Goal: Task Accomplishment & Management: Manage account settings

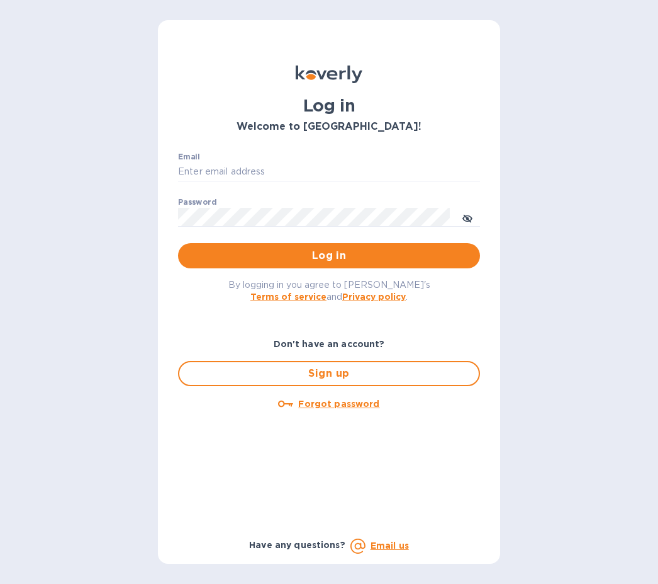
click at [490, 32] on div "Log in Welcome to Koverly! Email ​ Password ​ Log in By logging in you agree to…" at bounding box center [329, 291] width 342 height 543
click at [291, 171] on input "Email" at bounding box center [329, 171] width 302 height 19
type input "ryan.jones@evotransinc.com"
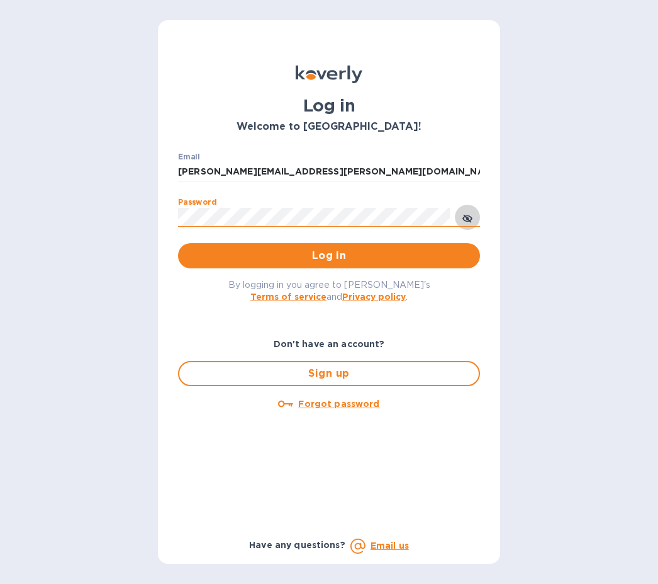
click at [468, 216] on icon "toggle password visibility" at bounding box center [468, 218] width 10 height 6
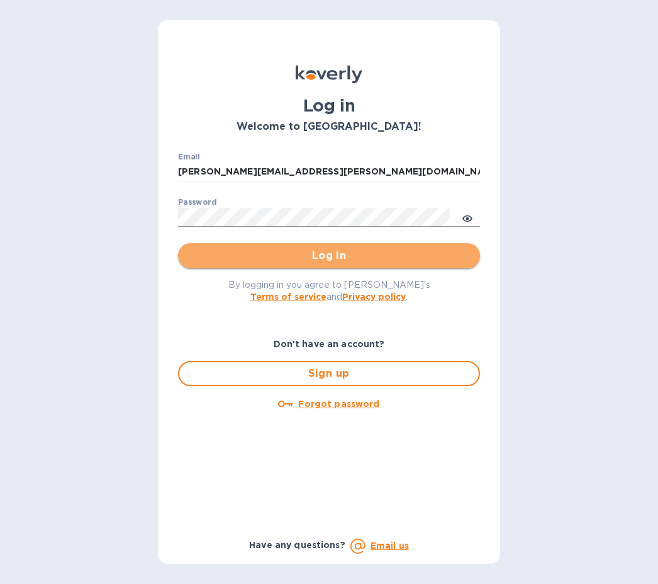
click at [328, 254] on span "Log in" at bounding box center [329, 255] width 282 height 15
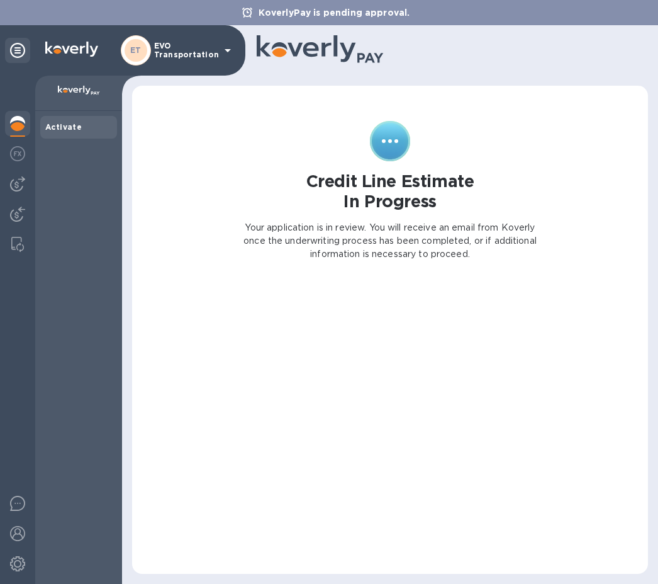
click at [15, 121] on img at bounding box center [17, 123] width 15 height 15
click at [10, 183] on img at bounding box center [17, 183] width 15 height 15
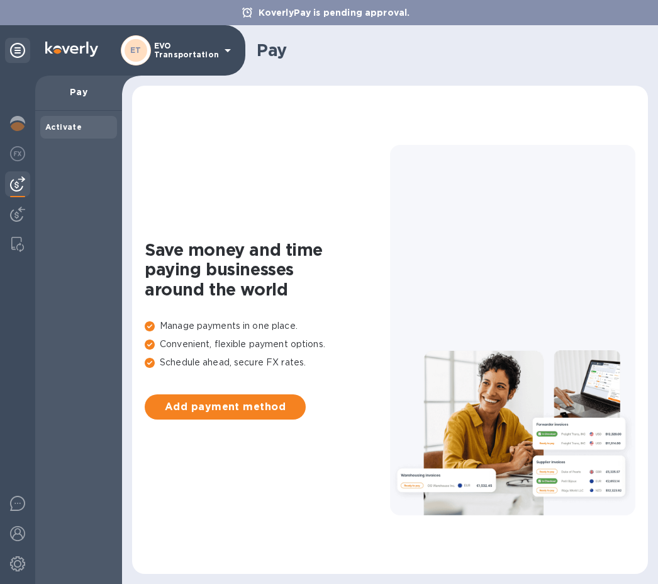
click at [215, 43] on p "EVO Transportation" at bounding box center [185, 51] width 63 height 18
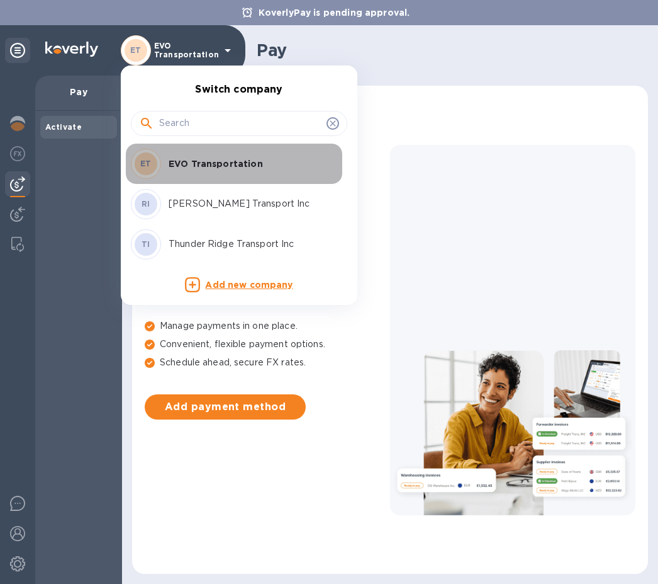
click at [217, 163] on p "EVO Transportation" at bounding box center [248, 163] width 159 height 13
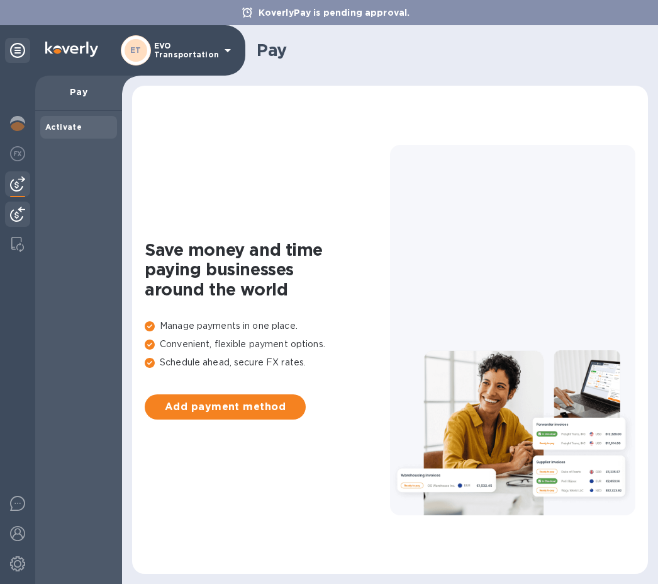
click at [18, 212] on img at bounding box center [17, 213] width 15 height 15
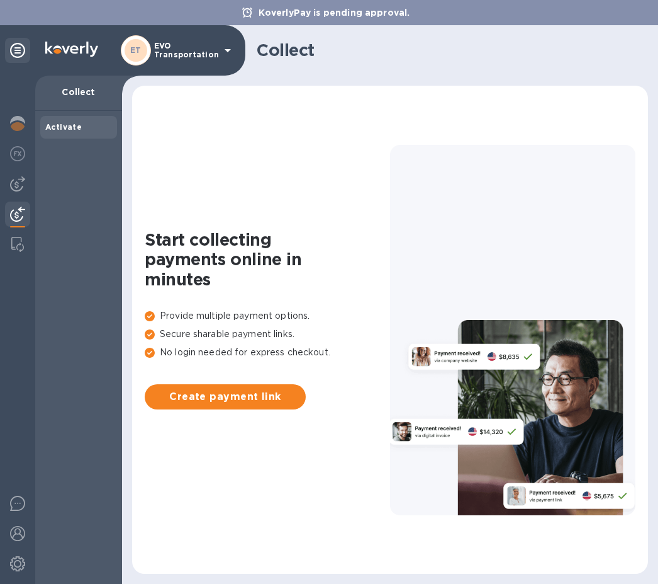
click at [245, 138] on div "Start collecting payments online in minutes Provide multiple payment options. S…" at bounding box center [390, 329] width 491 height 463
click at [16, 150] on img at bounding box center [17, 153] width 15 height 15
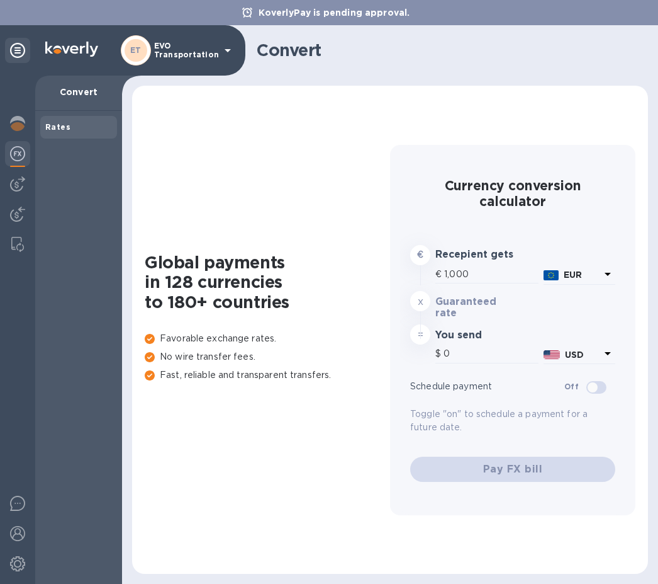
type input "1,186.72"
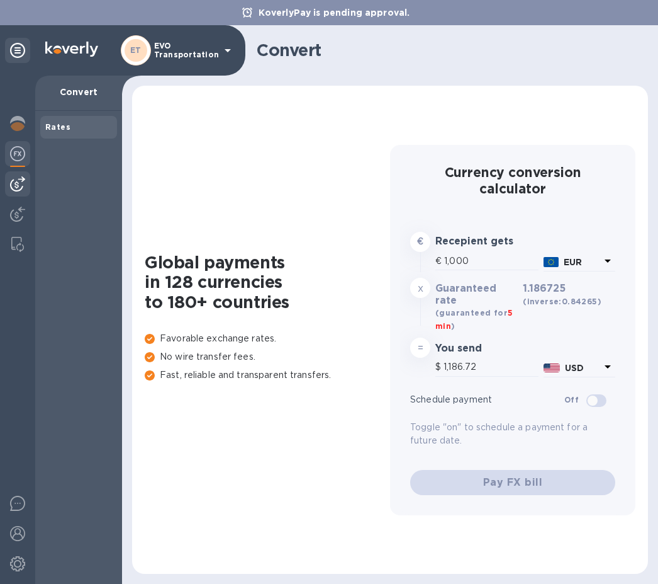
click at [15, 183] on img at bounding box center [17, 183] width 15 height 15
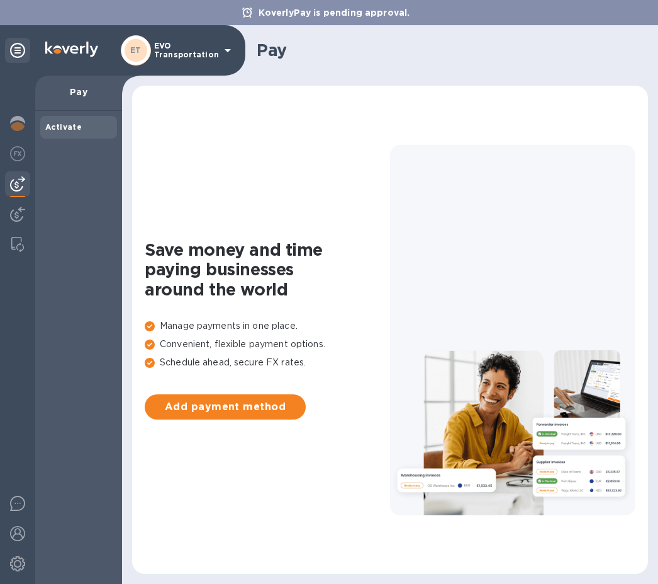
click at [225, 49] on icon at bounding box center [228, 50] width 6 height 3
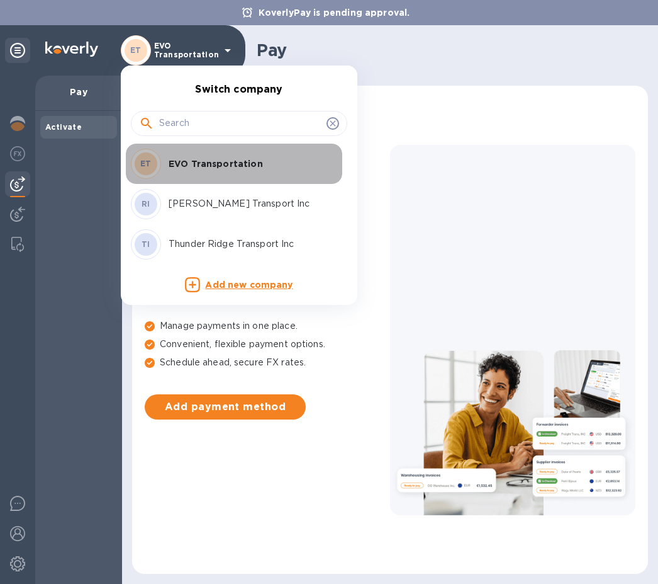
click at [222, 161] on p "EVO Transportation" at bounding box center [248, 163] width 159 height 13
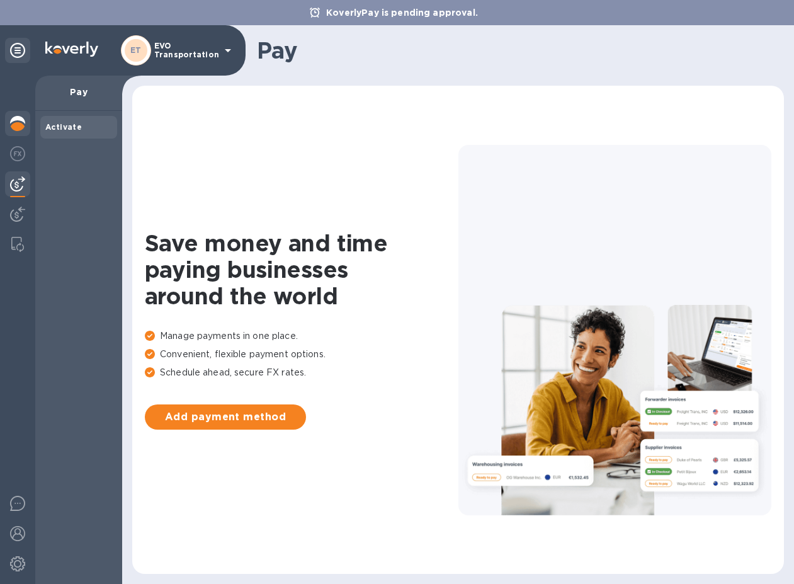
click at [16, 125] on img at bounding box center [17, 123] width 15 height 15
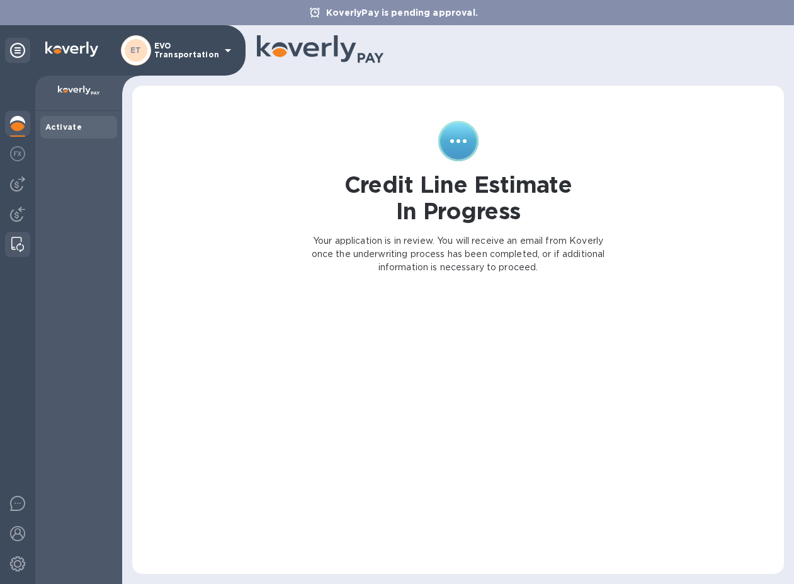
click at [15, 241] on img at bounding box center [17, 244] width 13 height 15
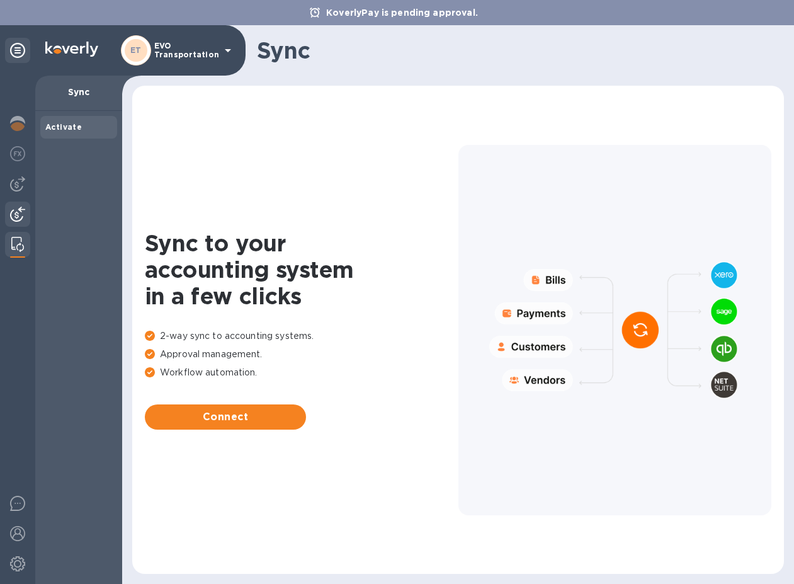
click at [23, 213] on img at bounding box center [17, 213] width 15 height 15
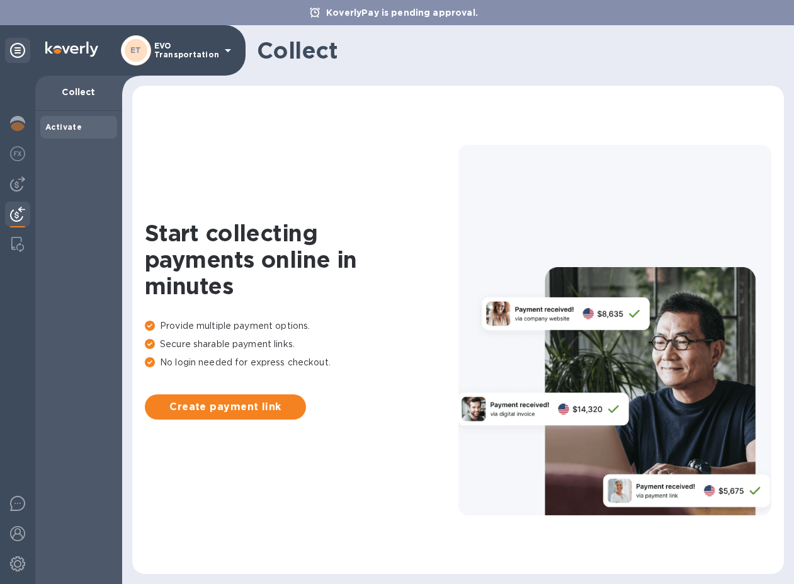
click at [174, 54] on p "EVO Transportation" at bounding box center [185, 51] width 63 height 18
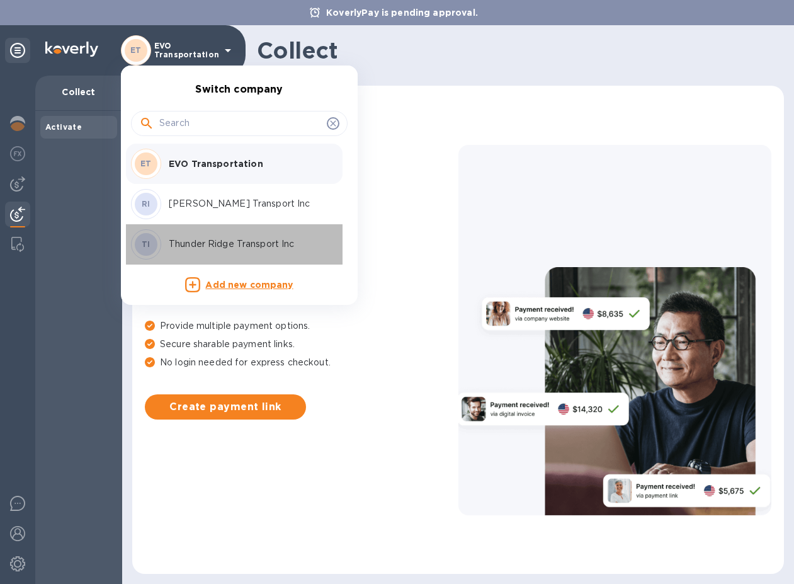
click at [235, 240] on p "Thunder Ridge Transport Inc" at bounding box center [248, 243] width 159 height 13
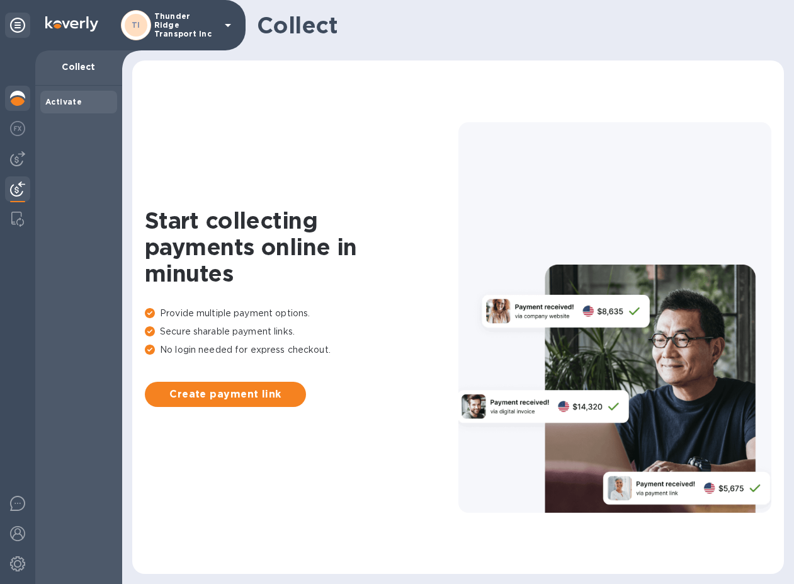
click at [17, 96] on img at bounding box center [17, 98] width 15 height 15
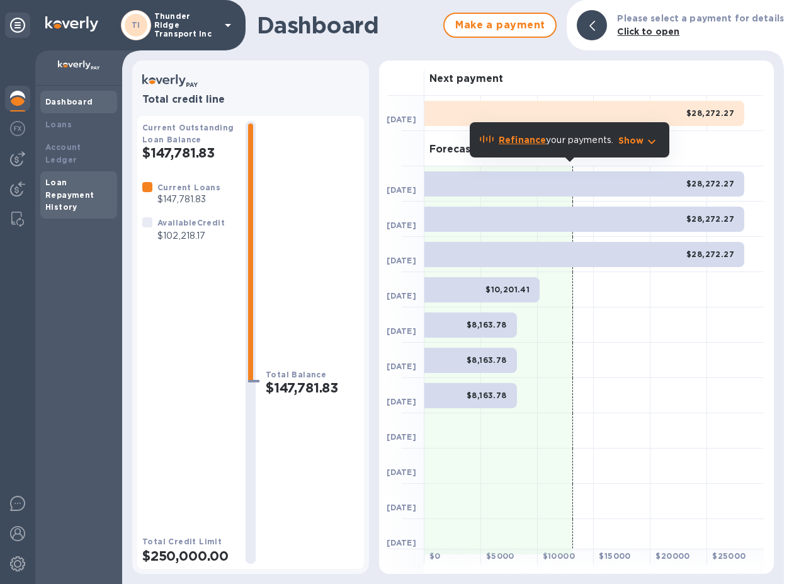
click at [70, 185] on b "Loan Repayment History" at bounding box center [69, 195] width 49 height 35
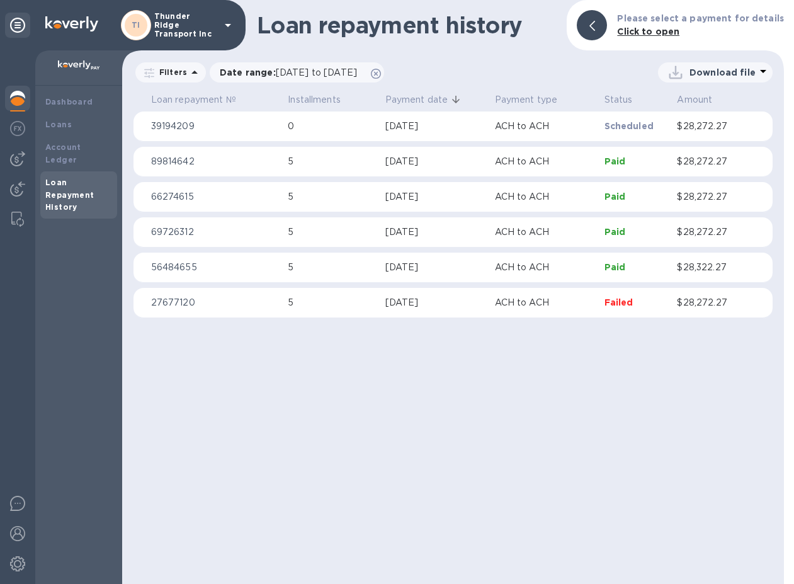
click at [543, 48] on div "Loan repayment history Please select a payment for details Click to open" at bounding box center [453, 25] width 662 height 50
click at [411, 193] on div "[DATE]" at bounding box center [434, 196] width 99 height 13
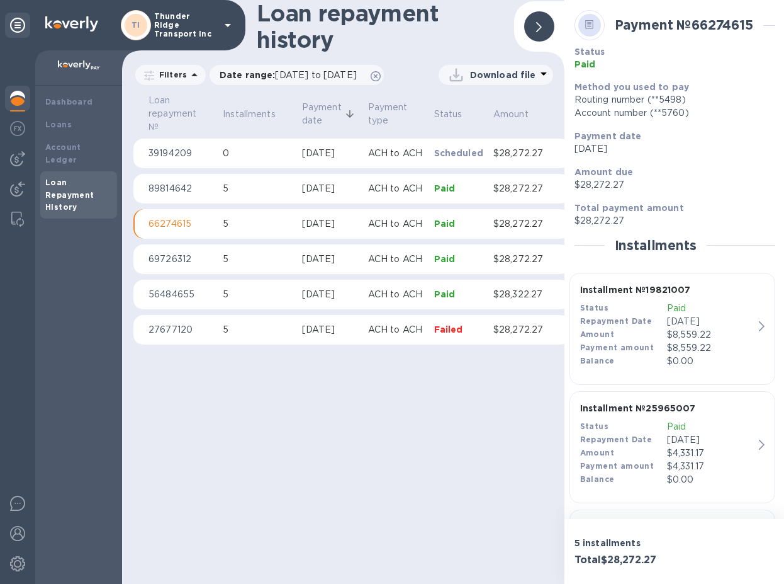
scroll to position [9, 0]
click at [517, 69] on p "Download file" at bounding box center [503, 75] width 66 height 13
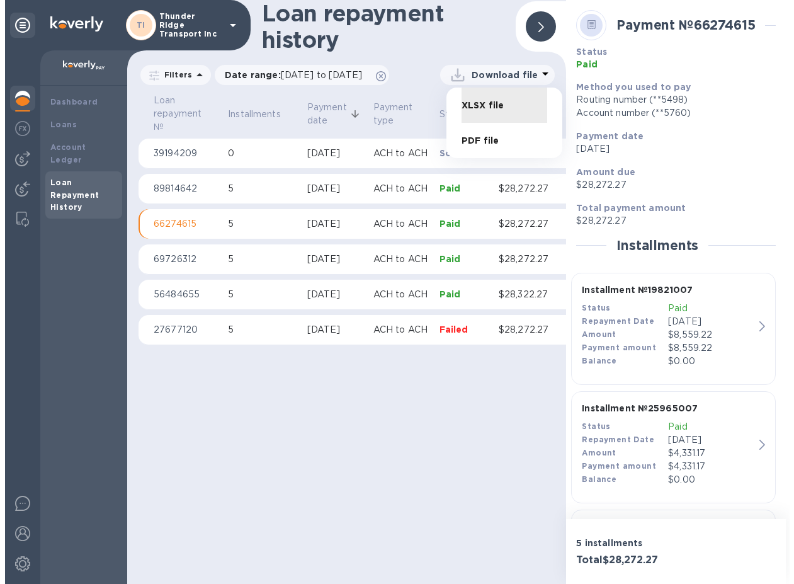
scroll to position [0, 0]
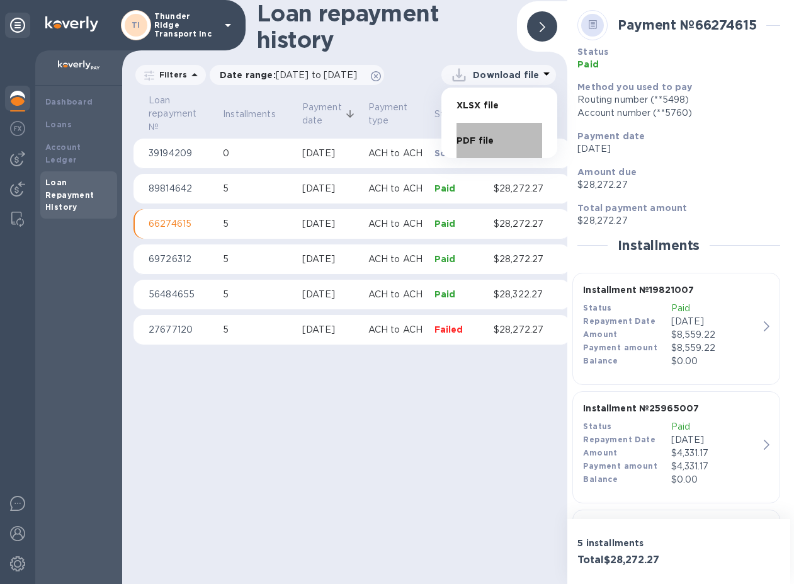
click at [478, 138] on li "PDF file" at bounding box center [499, 140] width 86 height 35
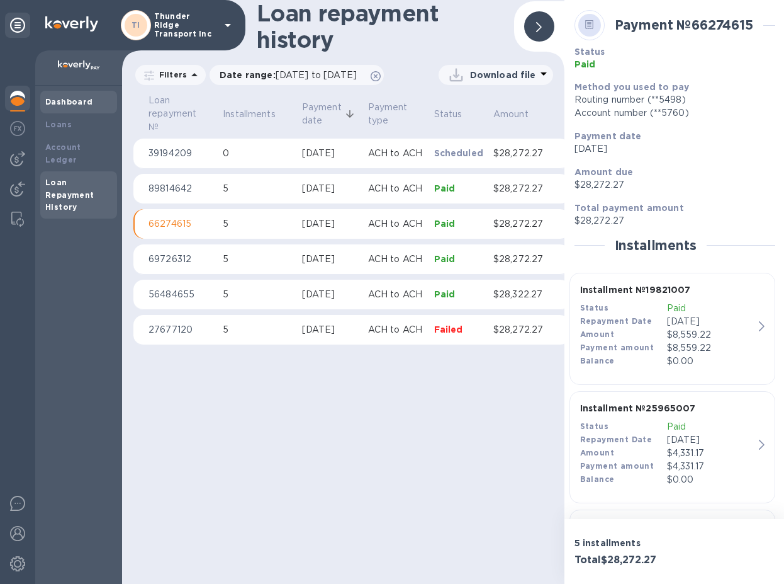
click at [67, 101] on b "Dashboard" at bounding box center [69, 101] width 48 height 9
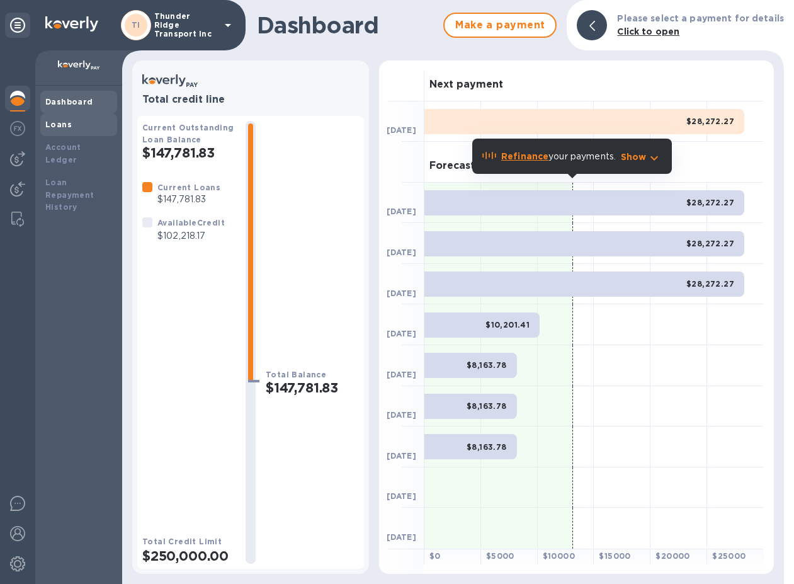
click at [60, 127] on b "Loans" at bounding box center [58, 124] width 26 height 9
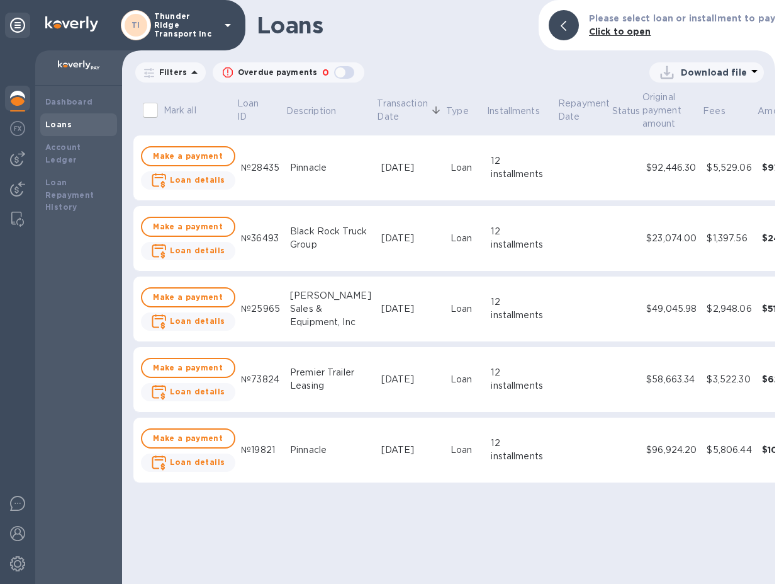
click at [441, 55] on div "Loans Please select loan or installment to pay Click to open Filters Overdue pa…" at bounding box center [448, 292] width 653 height 584
click at [19, 24] on icon at bounding box center [17, 25] width 15 height 15
click at [16, 25] on icon at bounding box center [17, 25] width 15 height 15
click at [16, 23] on icon at bounding box center [17, 25] width 15 height 15
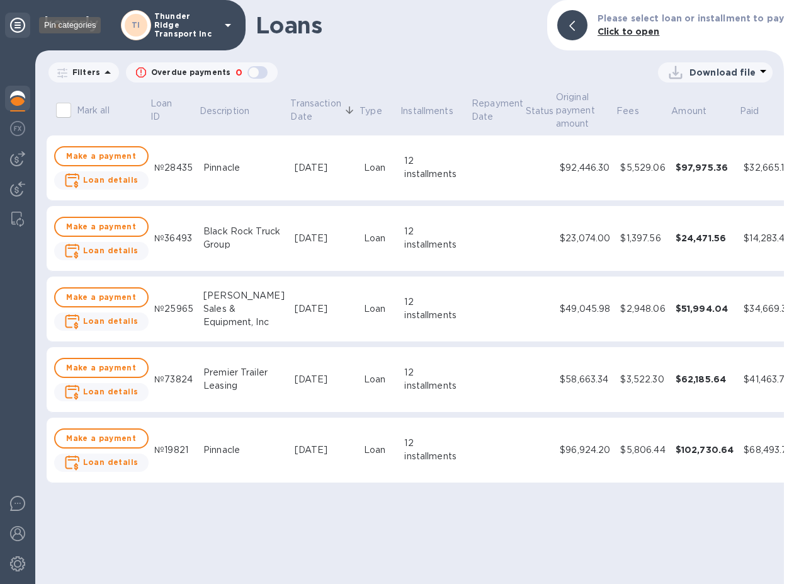
click at [16, 23] on icon at bounding box center [17, 25] width 15 height 15
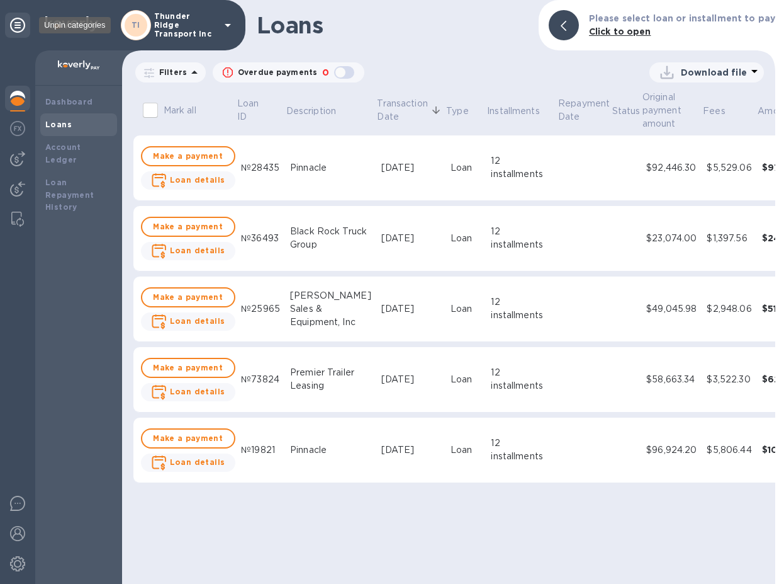
click at [16, 23] on icon at bounding box center [17, 25] width 15 height 15
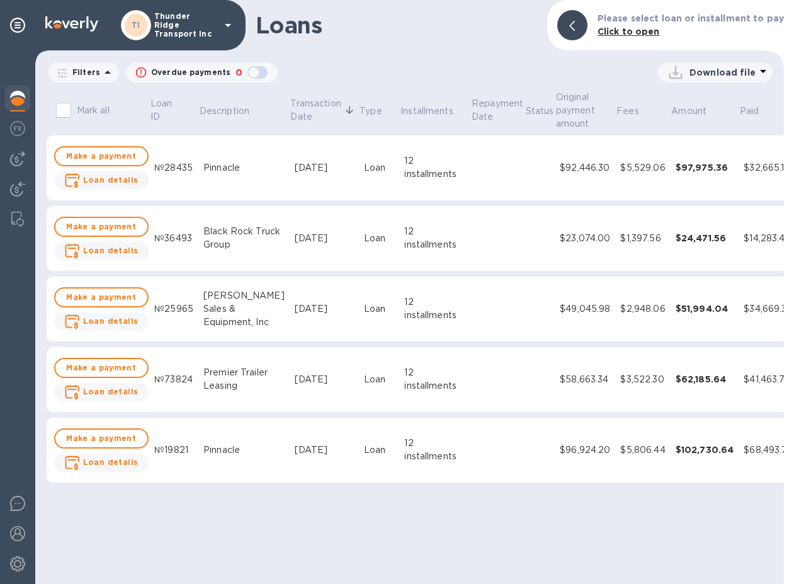
click at [228, 23] on icon at bounding box center [227, 25] width 15 height 15
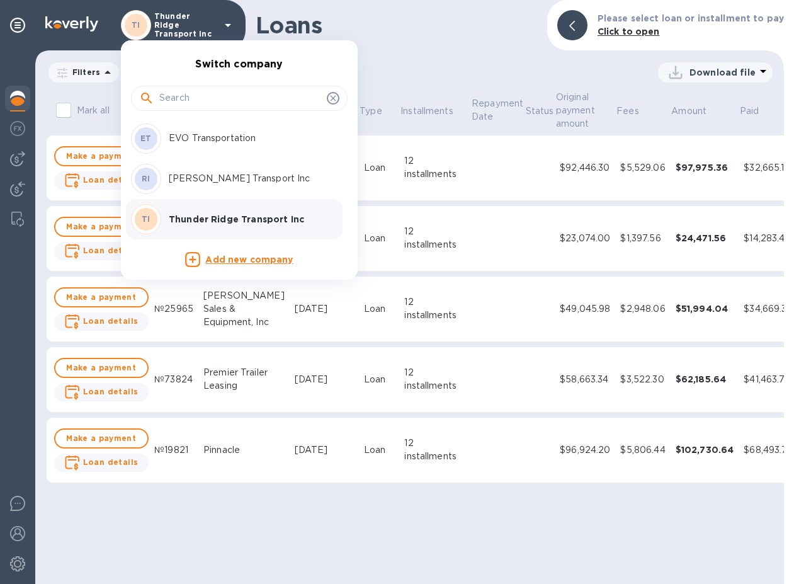
click at [228, 23] on div at bounding box center [397, 292] width 794 height 584
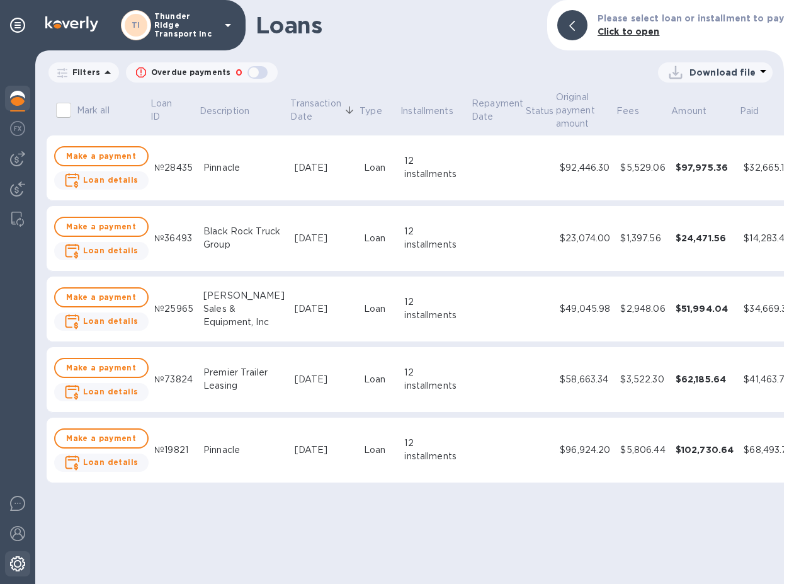
click at [12, 561] on img at bounding box center [17, 563] width 15 height 15
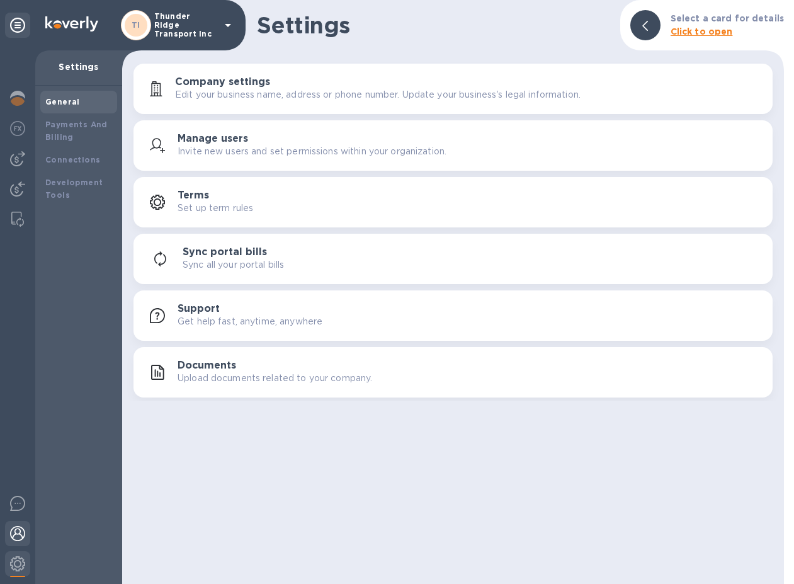
click at [13, 533] on img at bounding box center [17, 533] width 15 height 15
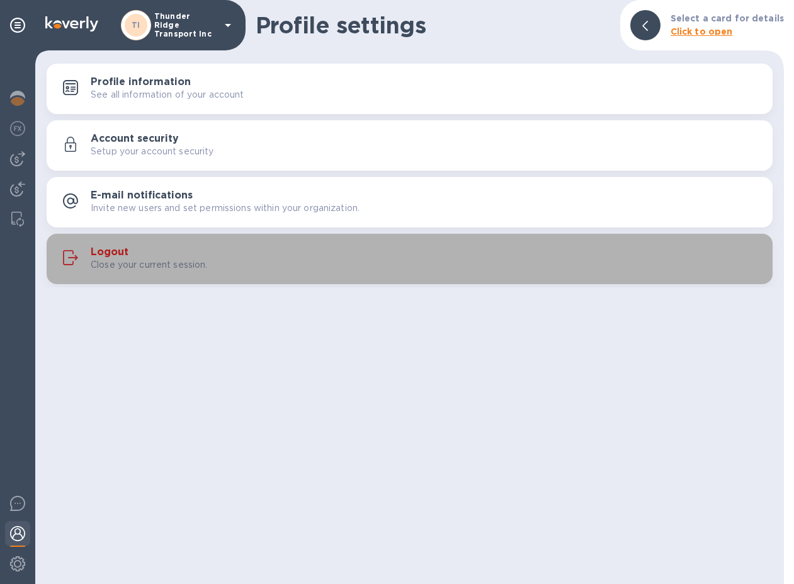
click at [107, 251] on h3 "Logout" at bounding box center [110, 252] width 38 height 12
